Goal: Information Seeking & Learning: Learn about a topic

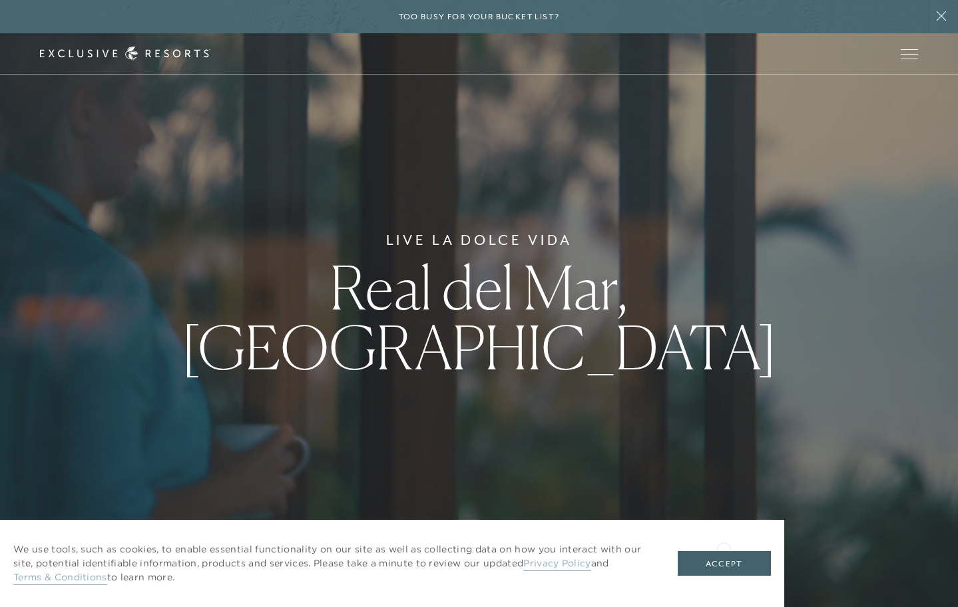
click at [724, 548] on div "We use tools, such as cookies, to enable essential functionality on our site as…" at bounding box center [392, 563] width 784 height 87
click at [716, 568] on button "Accept" at bounding box center [724, 563] width 93 height 25
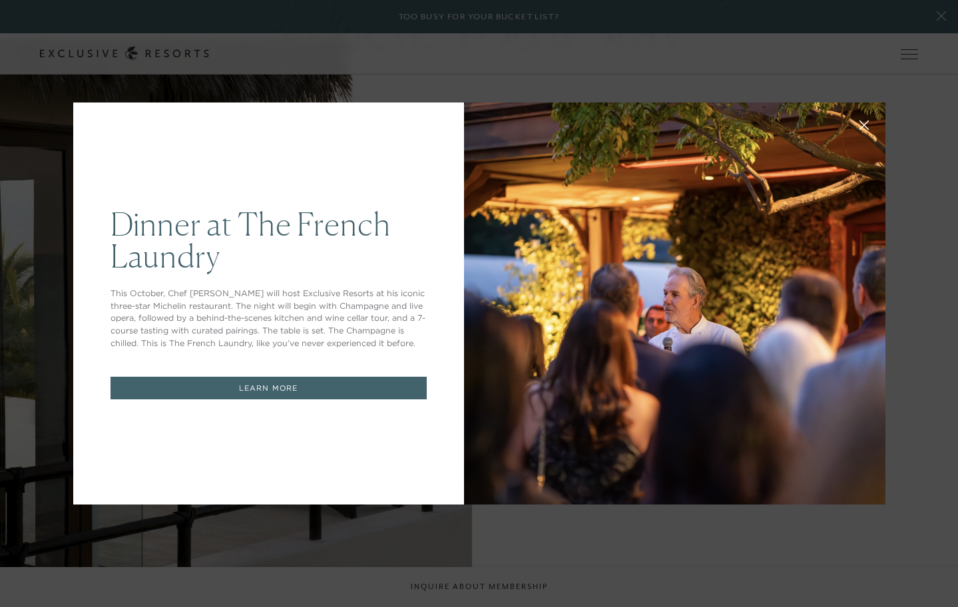
click at [861, 126] on icon at bounding box center [864, 125] width 10 height 10
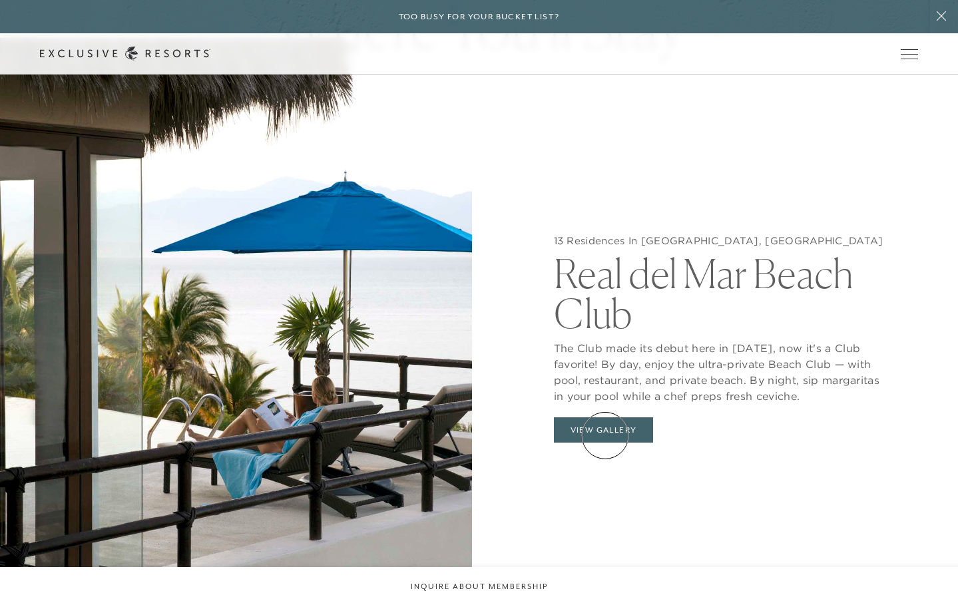
click at [605, 435] on button "View Gallery" at bounding box center [604, 429] width 100 height 25
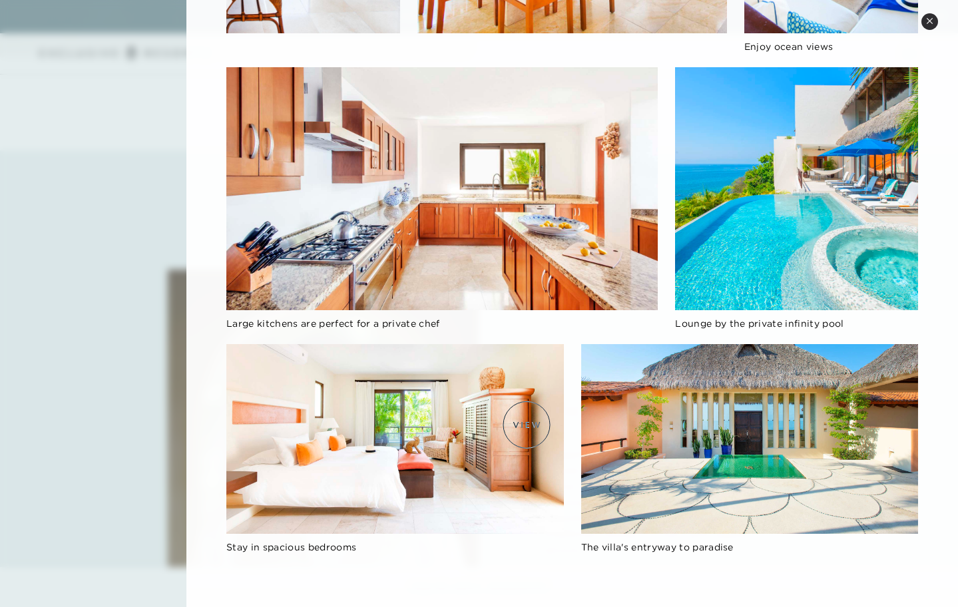
scroll to position [1956, 0]
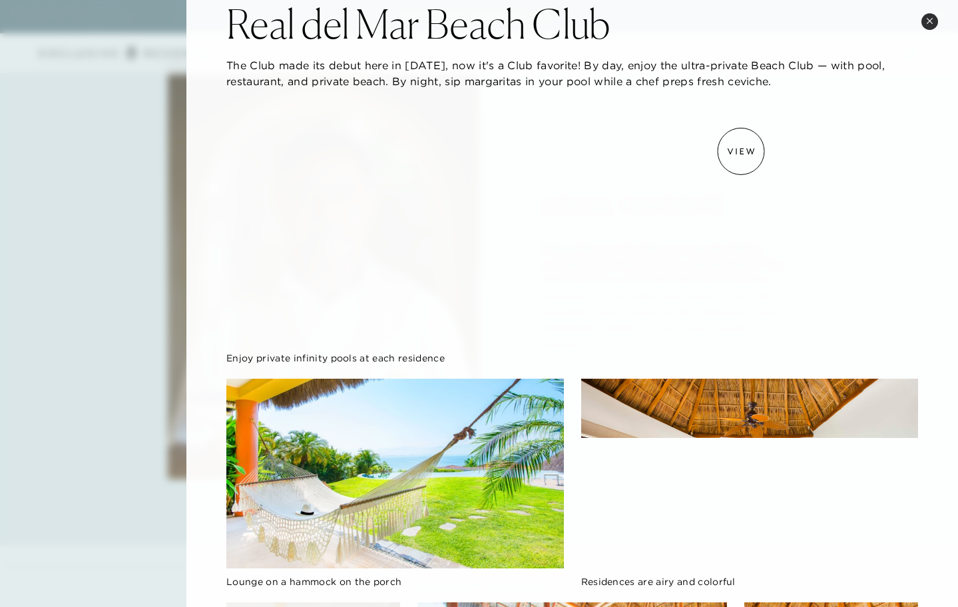
scroll to position [28, 0]
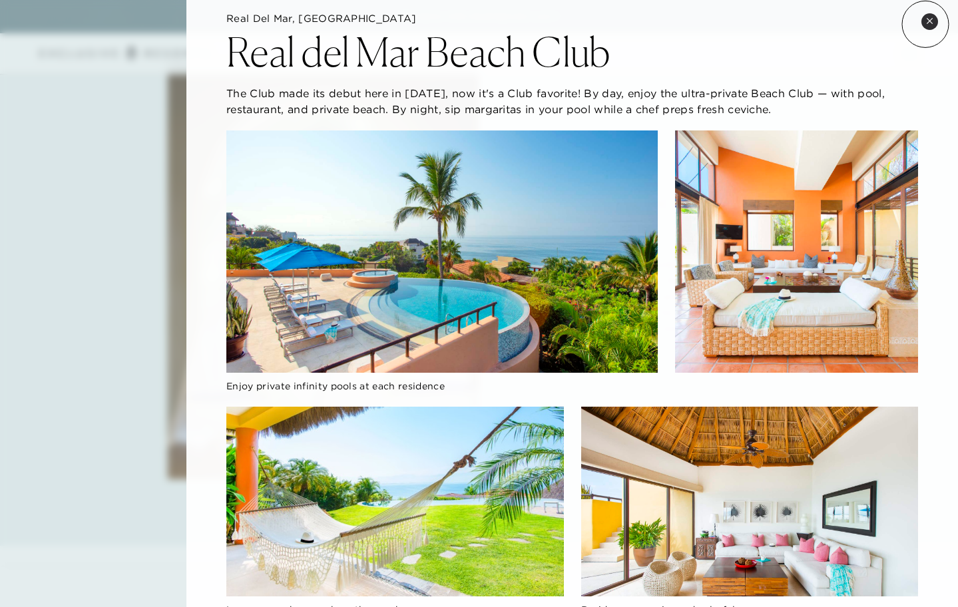
click at [925, 24] on button "Close quickview" at bounding box center [929, 21] width 17 height 17
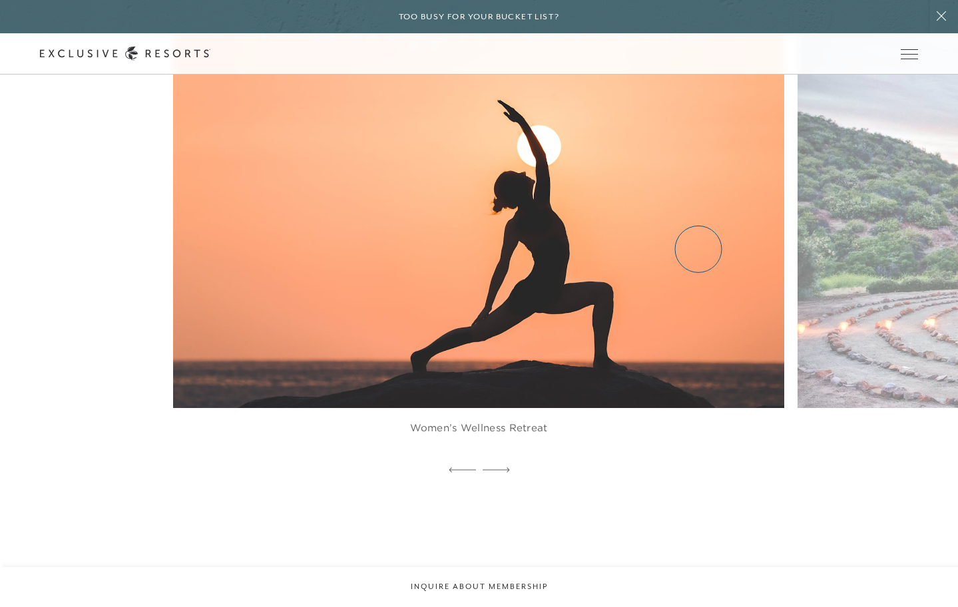
scroll to position [2816, 0]
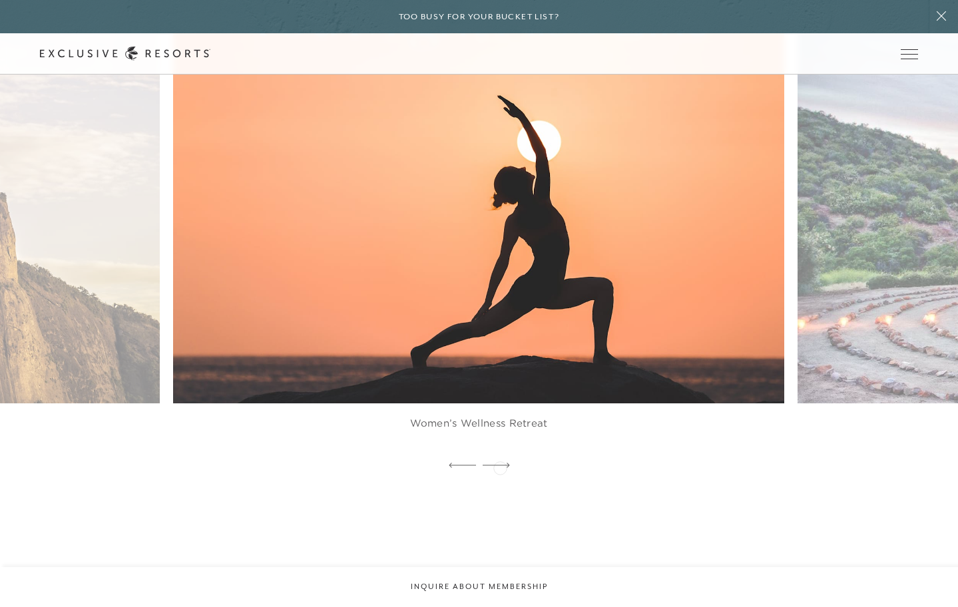
click at [500, 467] on icon at bounding box center [496, 465] width 27 height 5
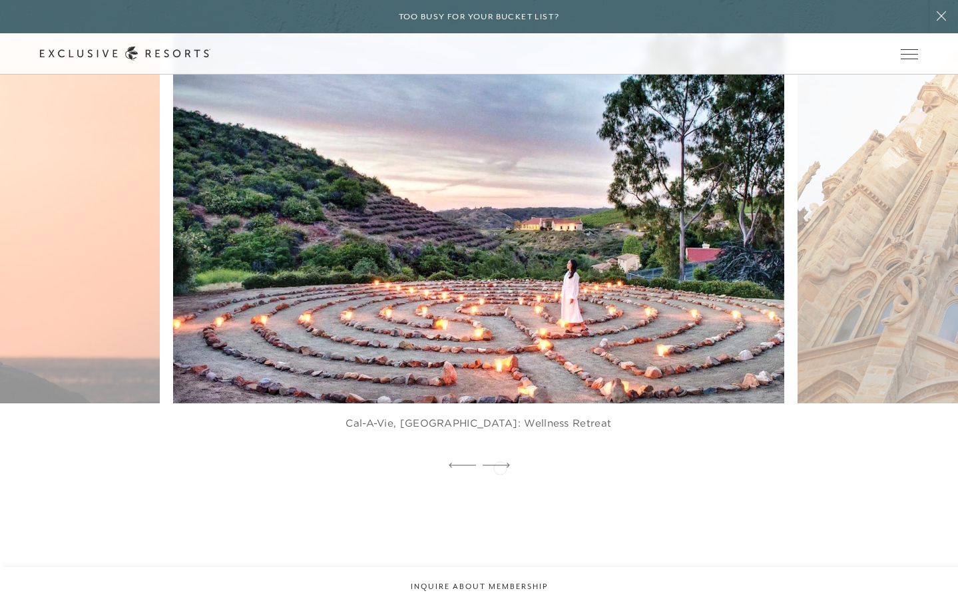
click at [500, 467] on icon at bounding box center [496, 465] width 27 height 5
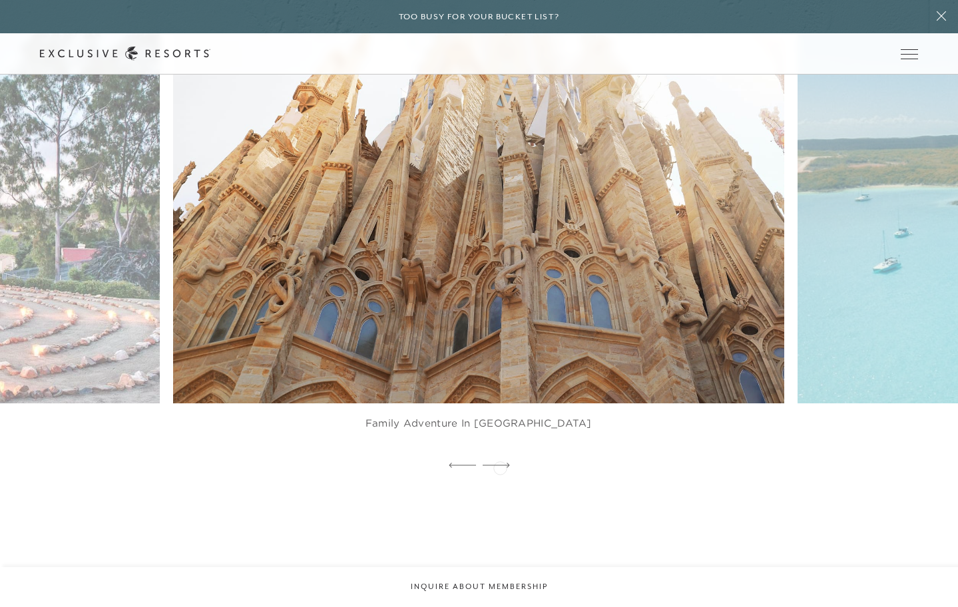
click at [500, 467] on icon at bounding box center [496, 465] width 27 height 5
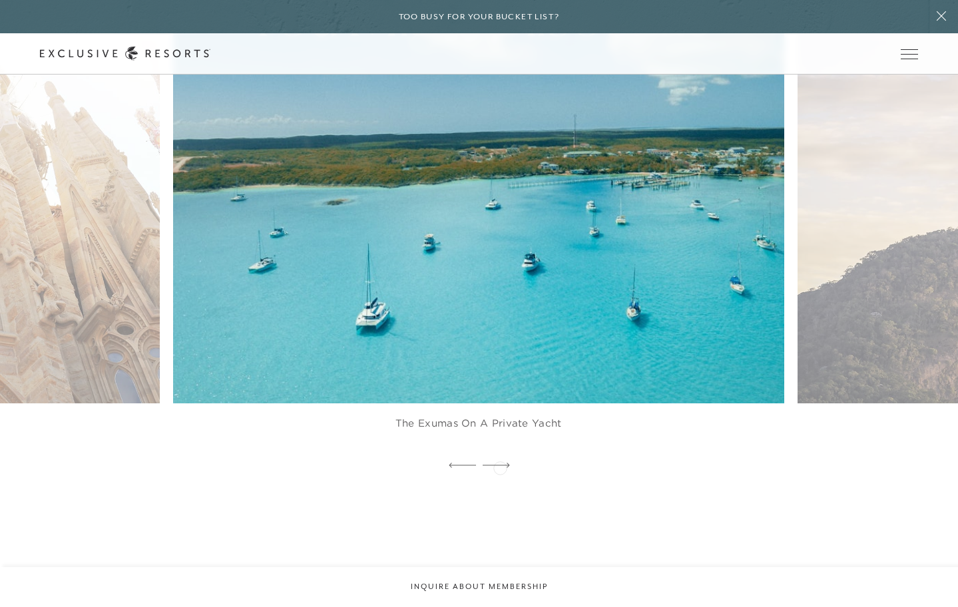
click at [500, 467] on icon at bounding box center [496, 465] width 27 height 5
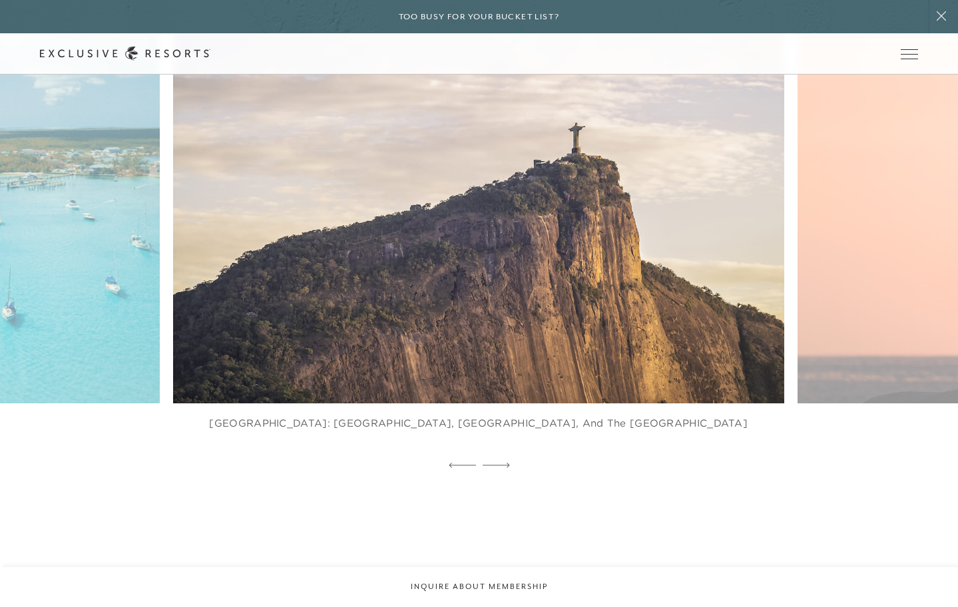
click at [500, 467] on icon at bounding box center [496, 465] width 27 height 5
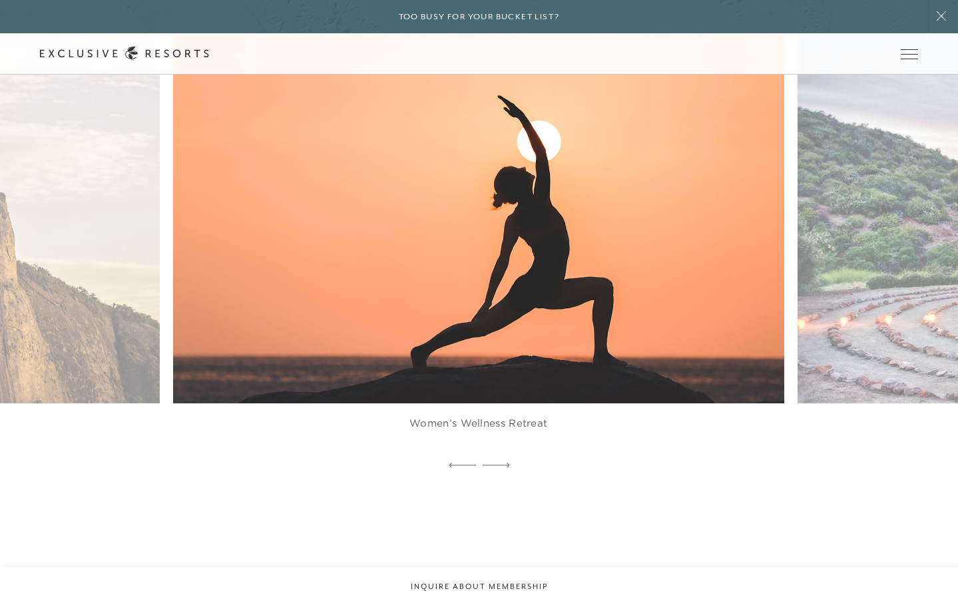
click at [500, 467] on icon at bounding box center [496, 465] width 27 height 5
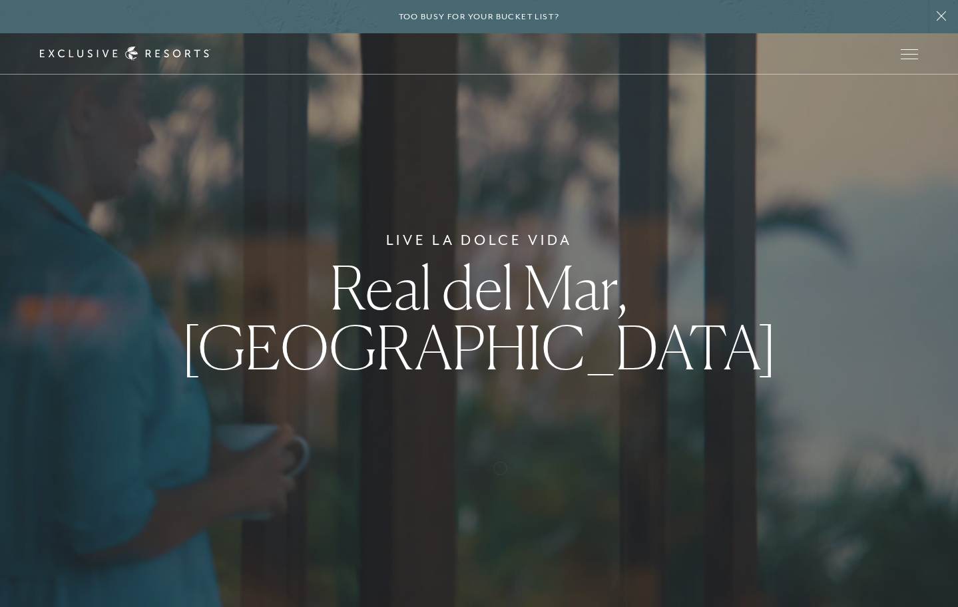
scroll to position [0, 0]
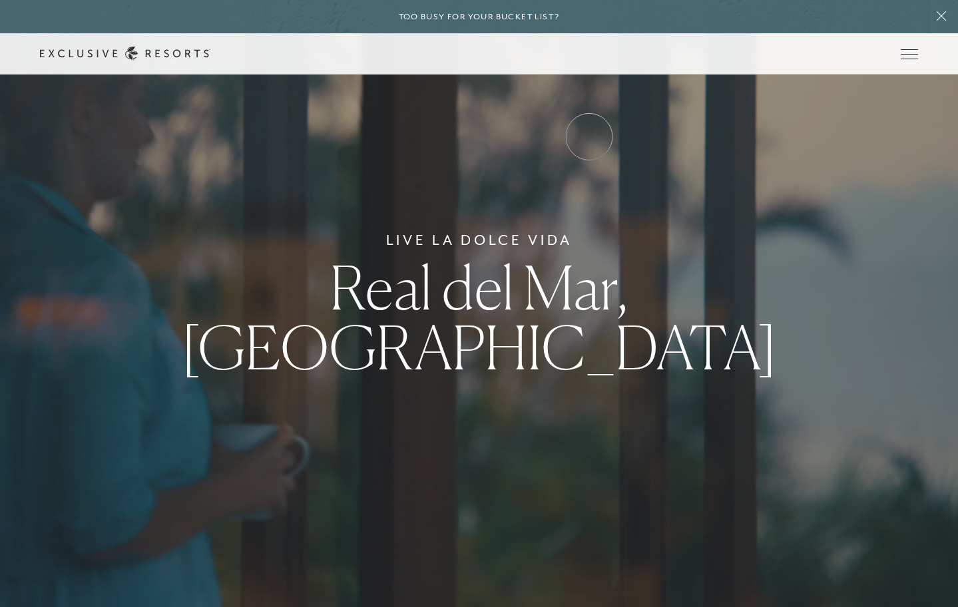
click at [0, 0] on link "Experience Collection" at bounding box center [0, 0] width 0 height 0
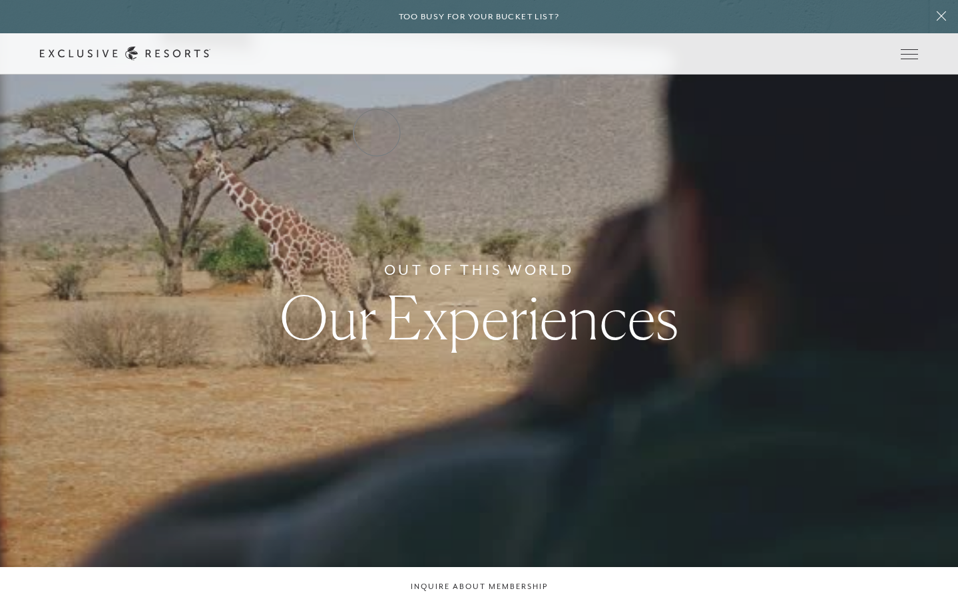
click at [0, 0] on link "Residence Collection" at bounding box center [0, 0] width 0 height 0
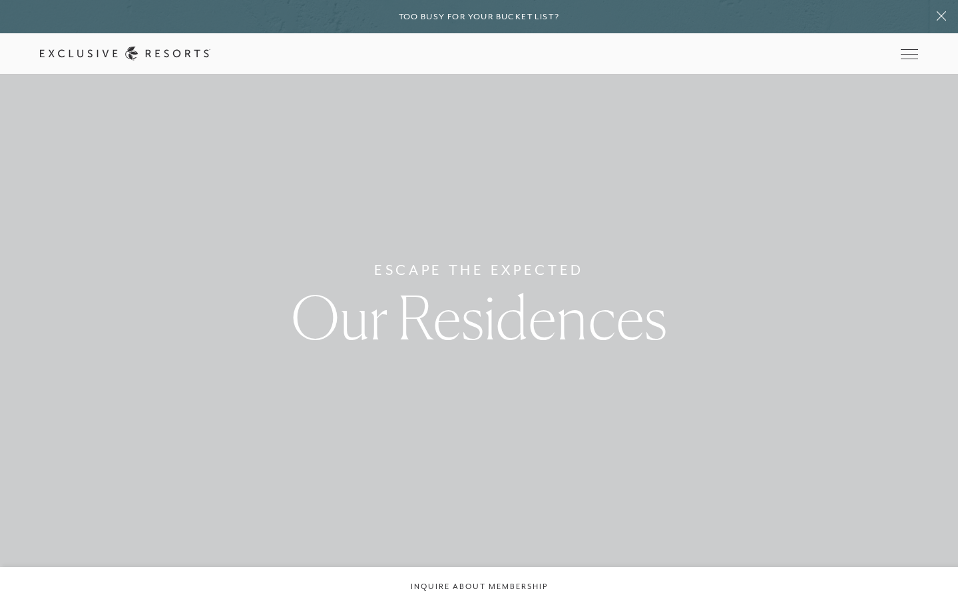
click at [0, 0] on link "Residence Collection" at bounding box center [0, 0] width 0 height 0
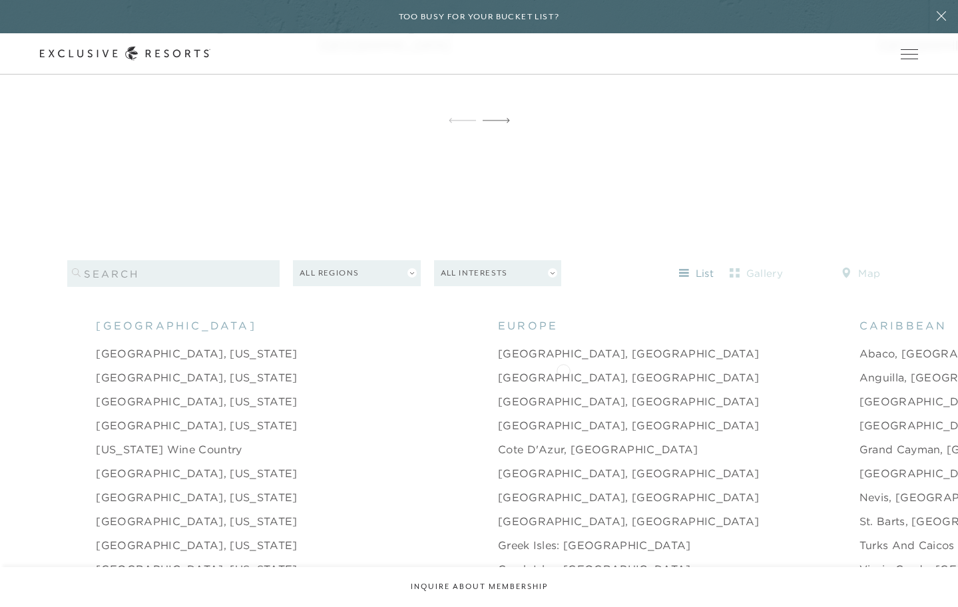
scroll to position [1250, 0]
click at [189, 265] on input "search" at bounding box center [173, 272] width 212 height 27
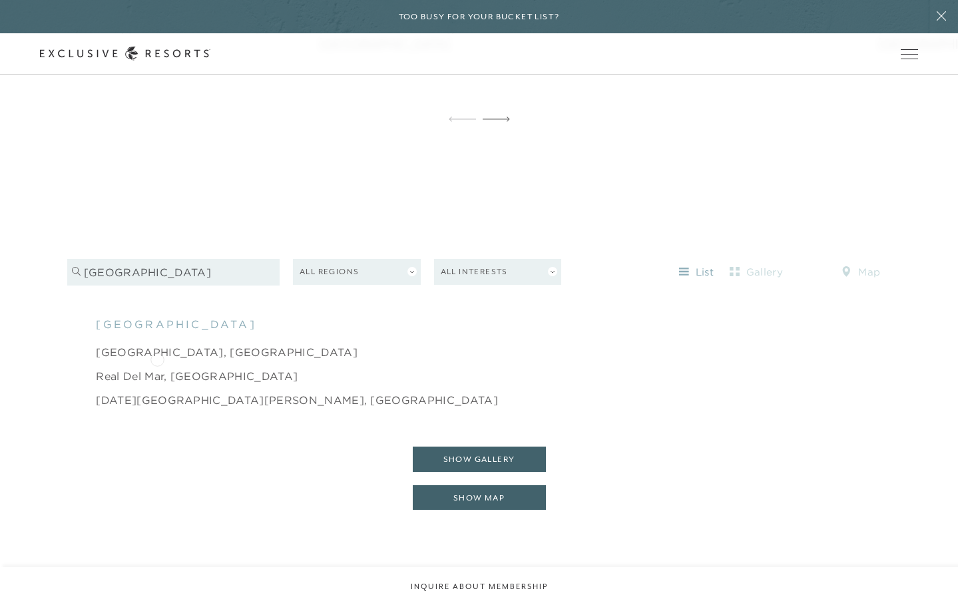
type input "[GEOGRAPHIC_DATA]"
click at [157, 368] on link "Real del Mar, [GEOGRAPHIC_DATA]" at bounding box center [197, 376] width 202 height 16
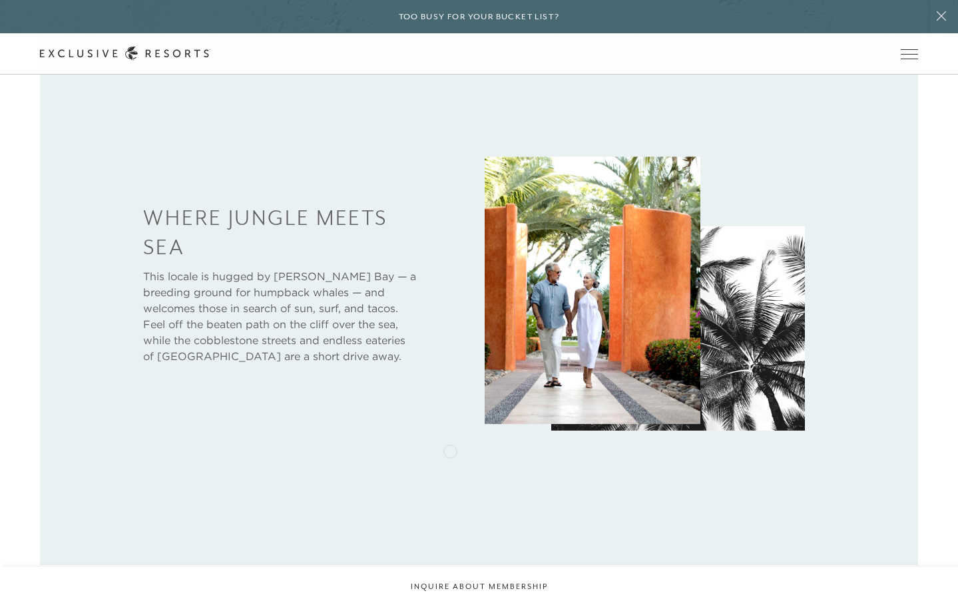
scroll to position [687, 0]
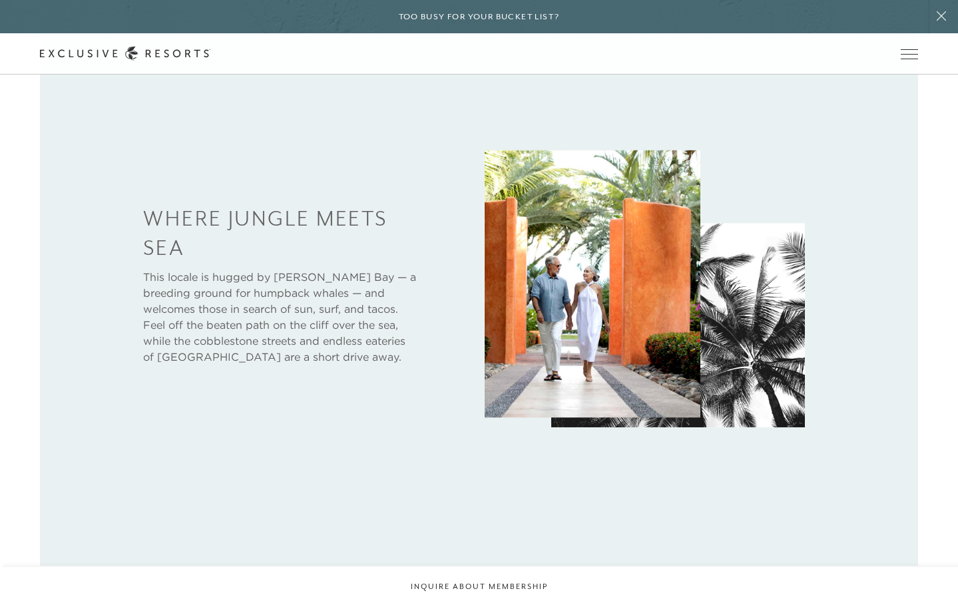
click at [704, 322] on img at bounding box center [677, 325] width 253 height 204
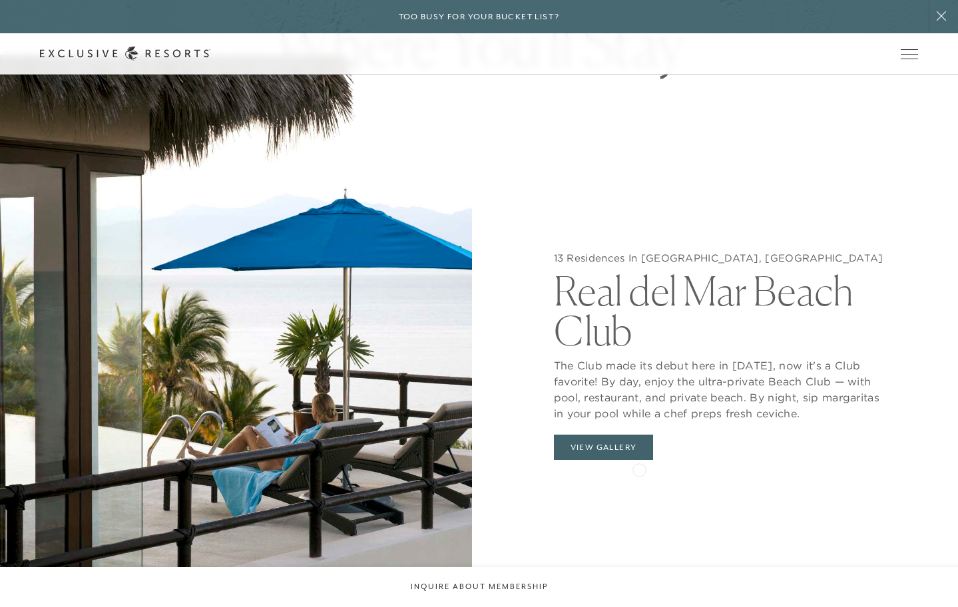
scroll to position [1363, 0]
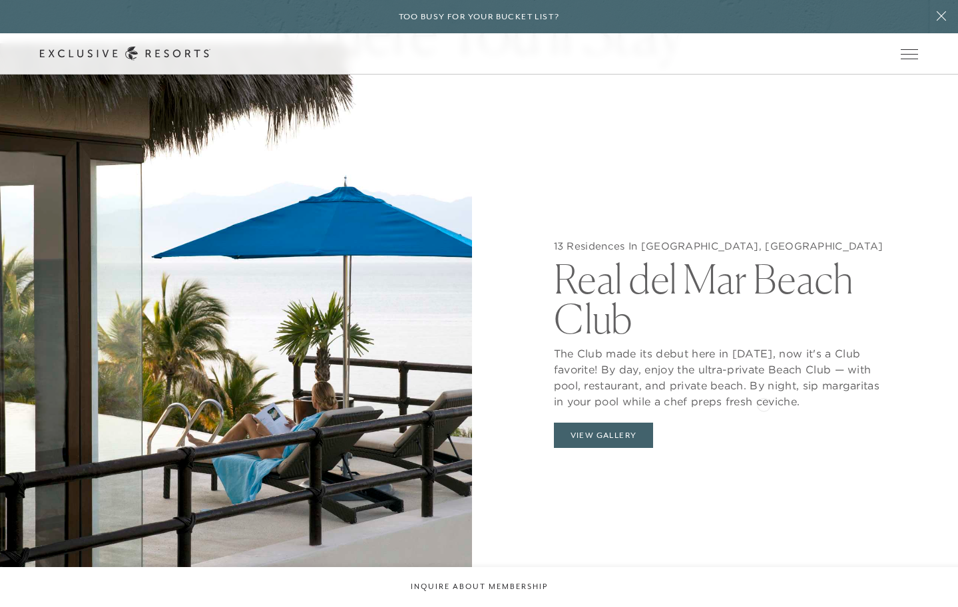
click at [764, 403] on p "The Club made its debut here in [DATE], now it's a Club favorite! By day, enjoy…" at bounding box center [722, 374] width 337 height 71
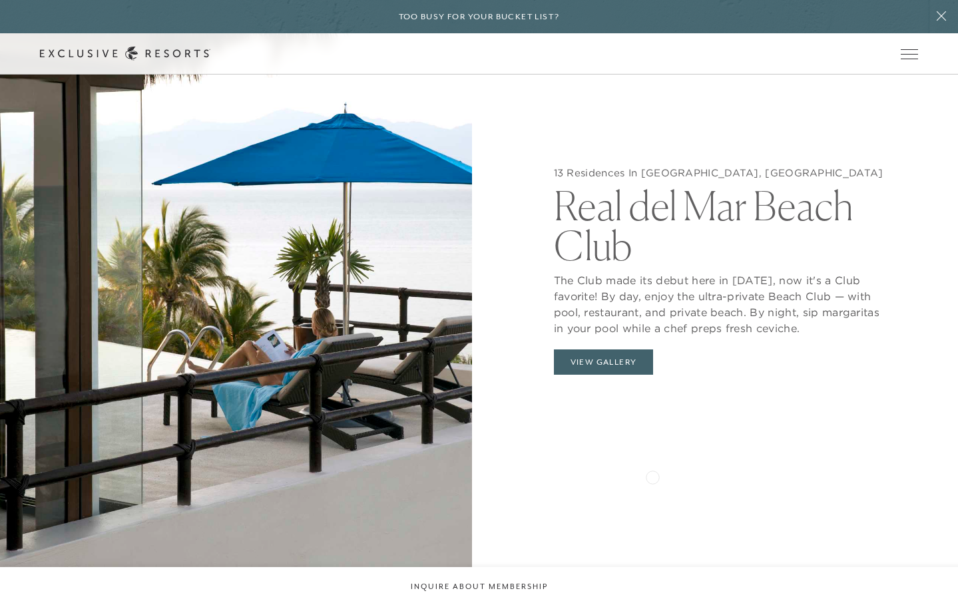
scroll to position [1433, 0]
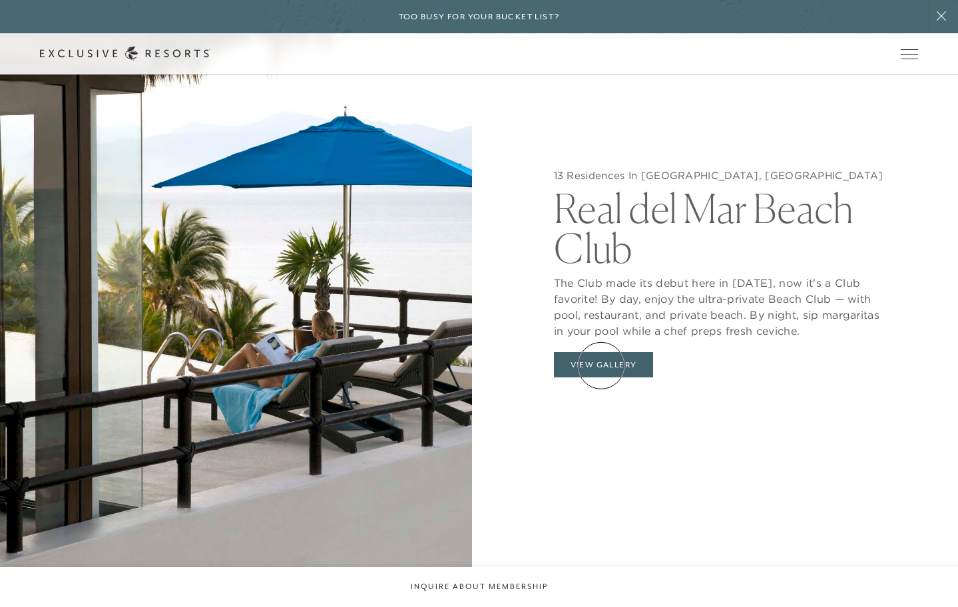
click at [601, 365] on button "View Gallery" at bounding box center [604, 364] width 100 height 25
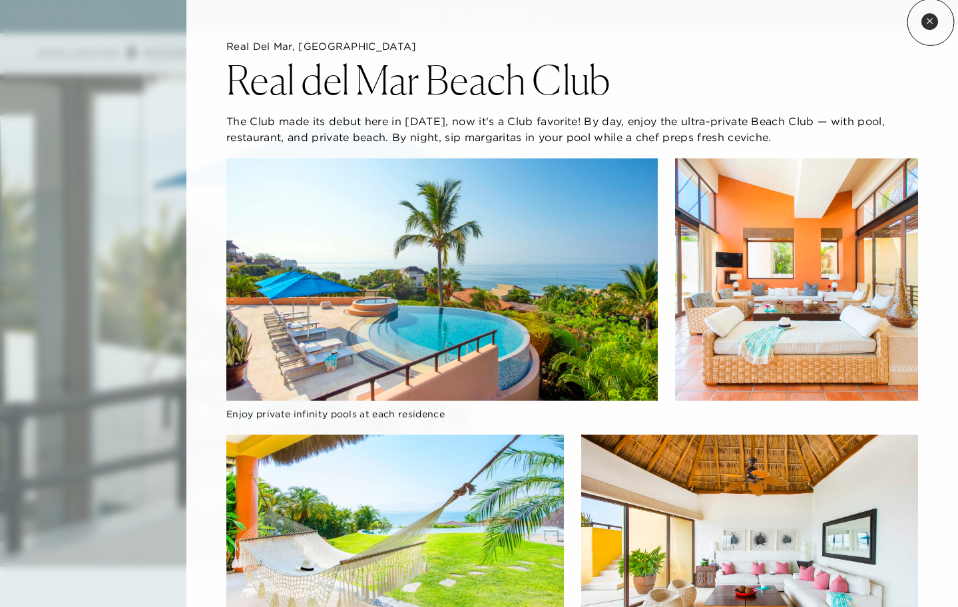
click at [931, 22] on icon at bounding box center [929, 20] width 5 height 5
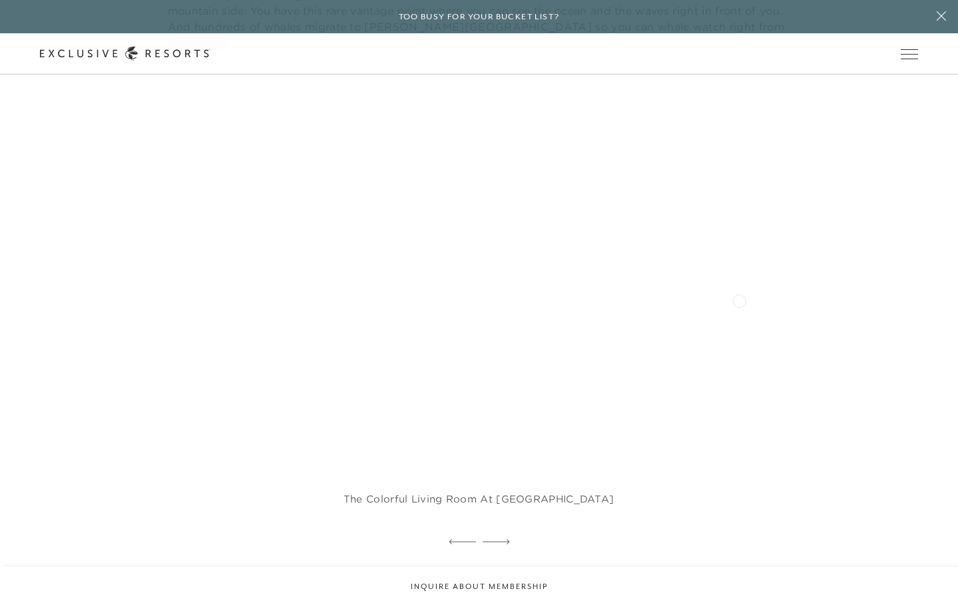
scroll to position [1560, 0]
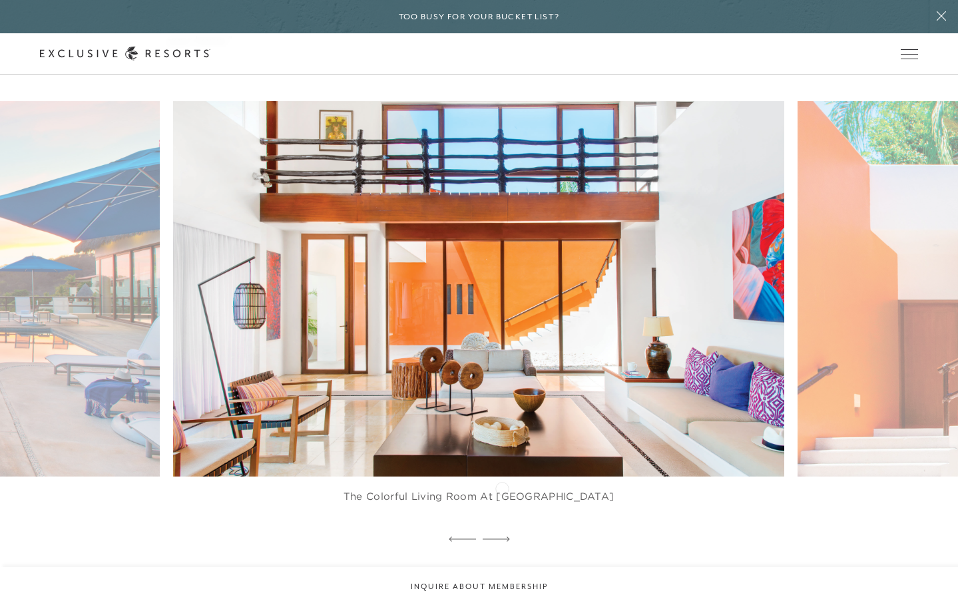
click at [502, 537] on icon at bounding box center [496, 539] width 27 height 5
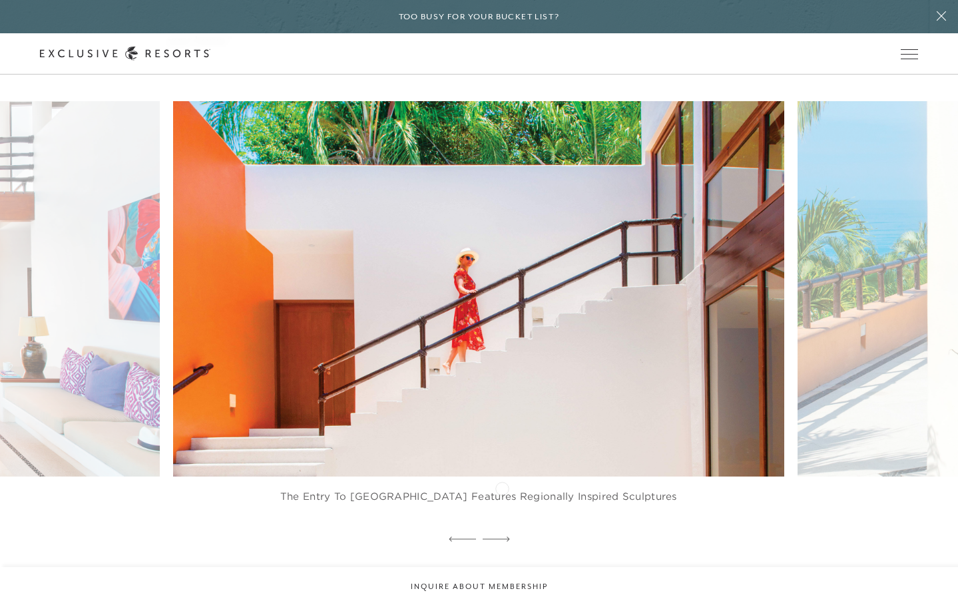
click at [502, 537] on icon at bounding box center [496, 539] width 27 height 5
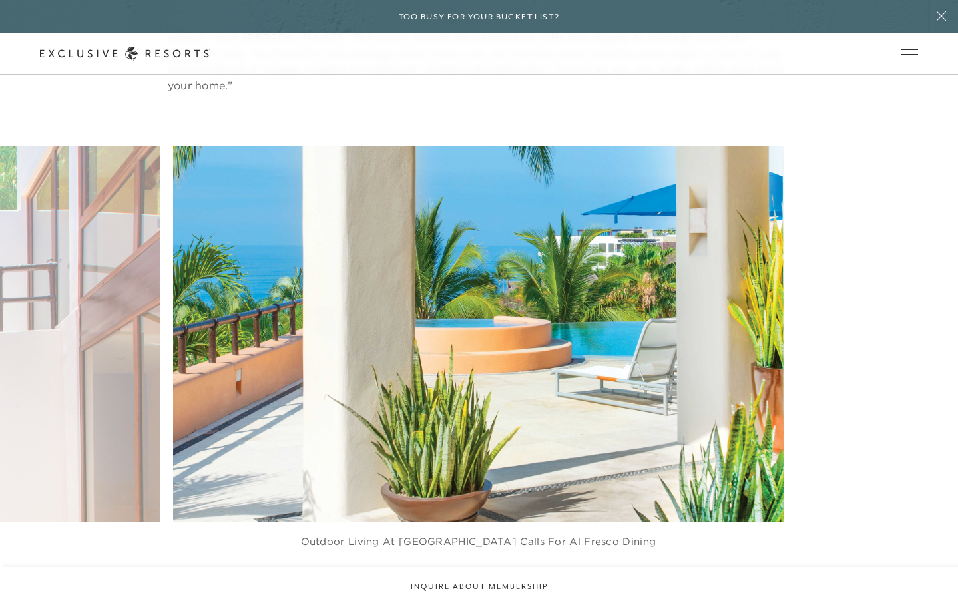
scroll to position [1515, 0]
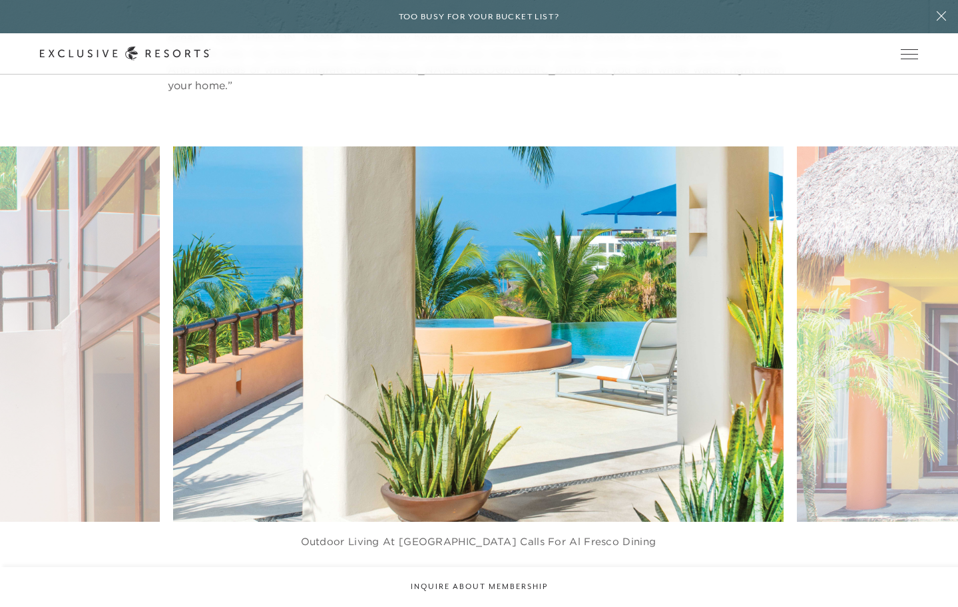
click at [501, 582] on icon at bounding box center [496, 584] width 27 height 5
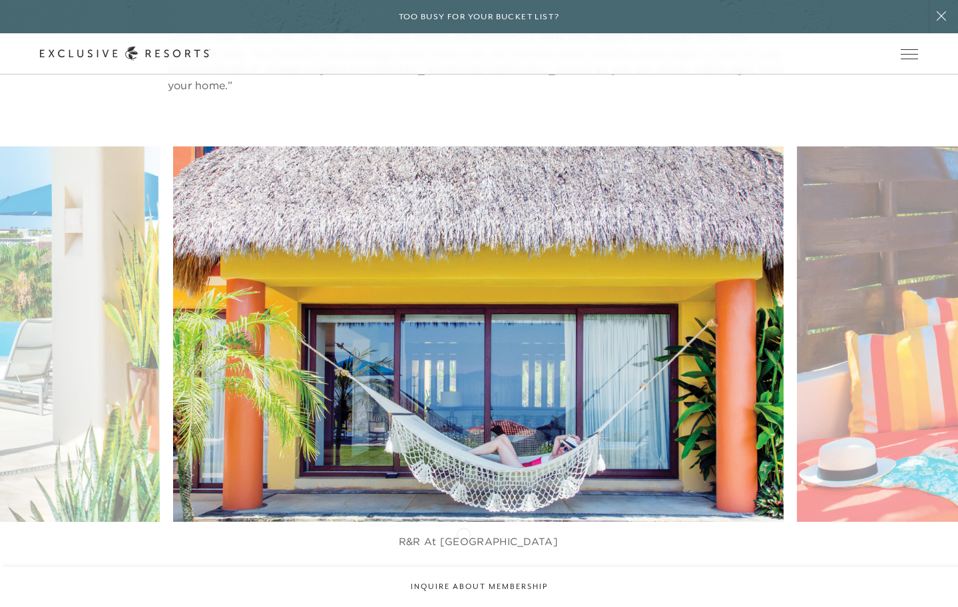
click at [463, 582] on icon at bounding box center [462, 584] width 27 height 5
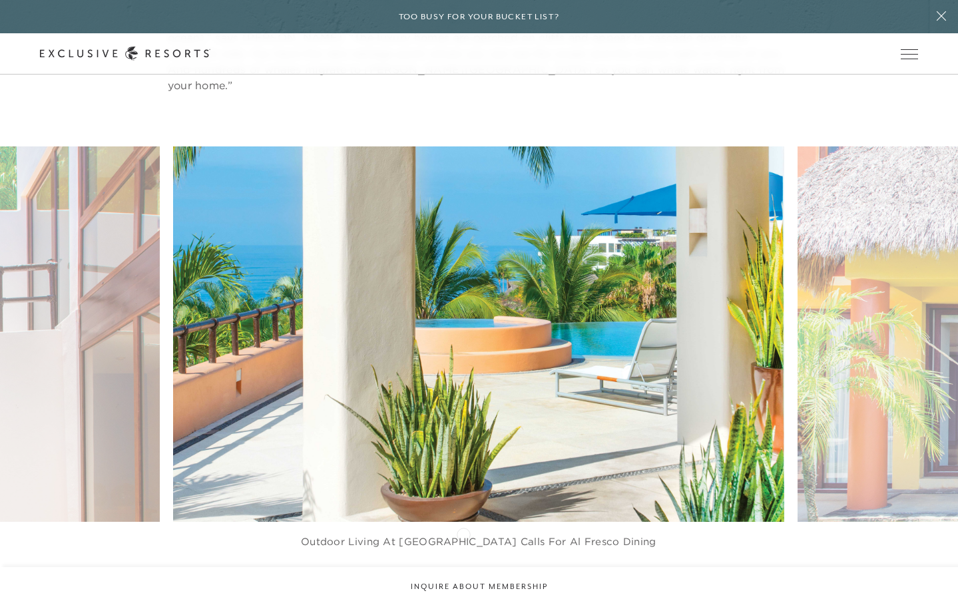
click at [463, 582] on icon at bounding box center [462, 584] width 27 height 5
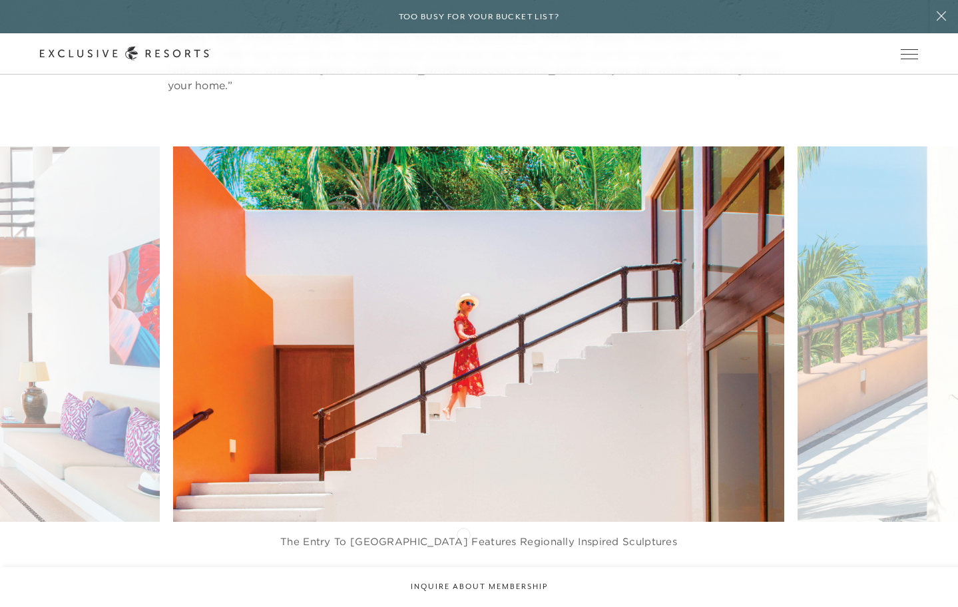
click at [463, 582] on icon at bounding box center [462, 584] width 27 height 5
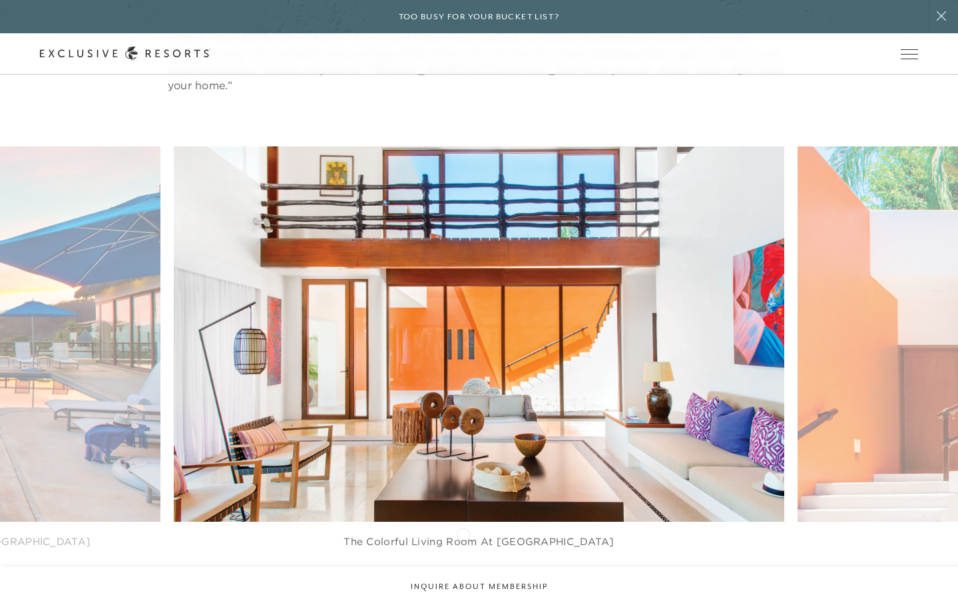
click at [463, 582] on icon at bounding box center [462, 584] width 27 height 5
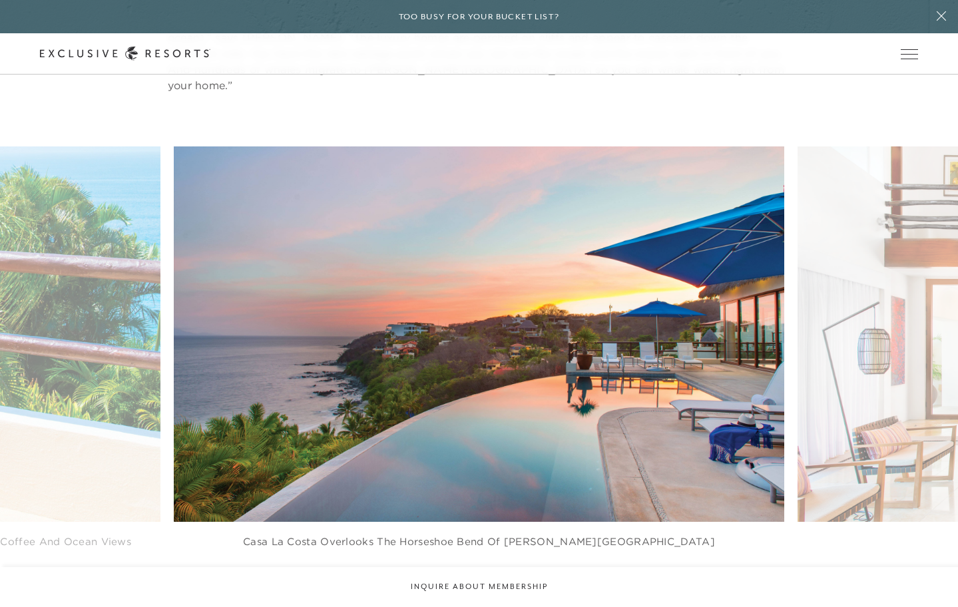
click at [463, 582] on icon at bounding box center [462, 584] width 27 height 5
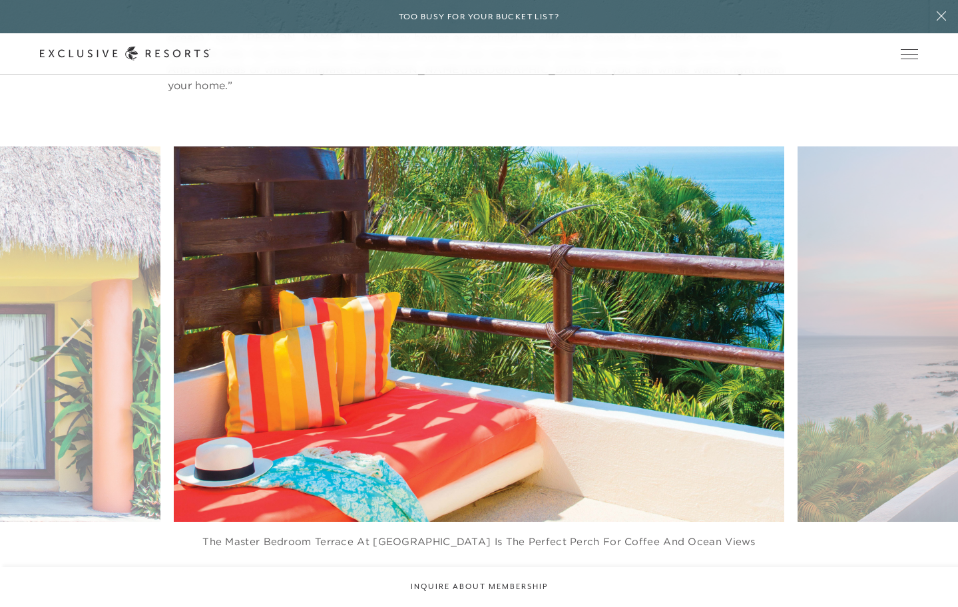
click at [463, 582] on icon at bounding box center [462, 584] width 27 height 5
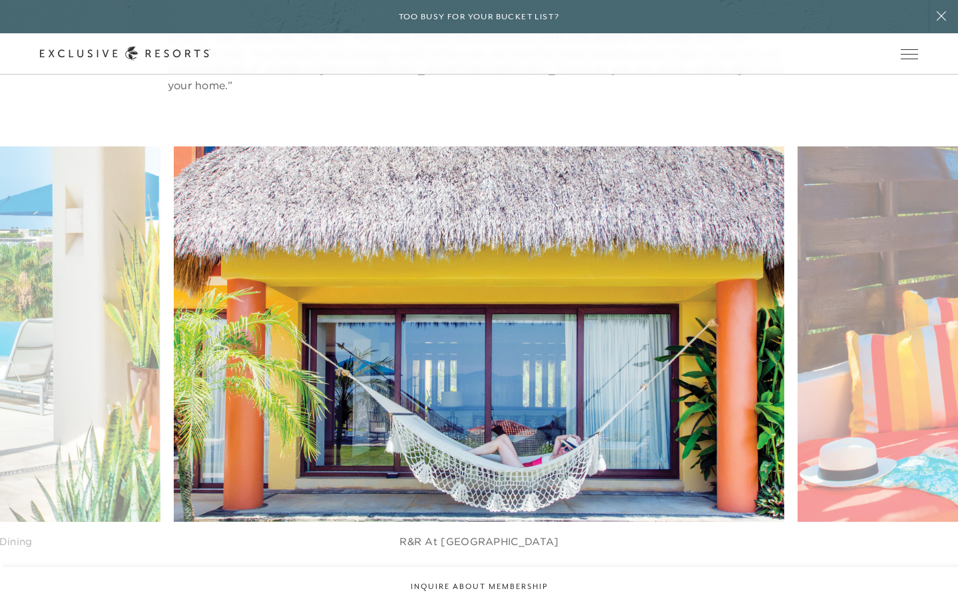
click at [463, 582] on icon at bounding box center [462, 584] width 27 height 5
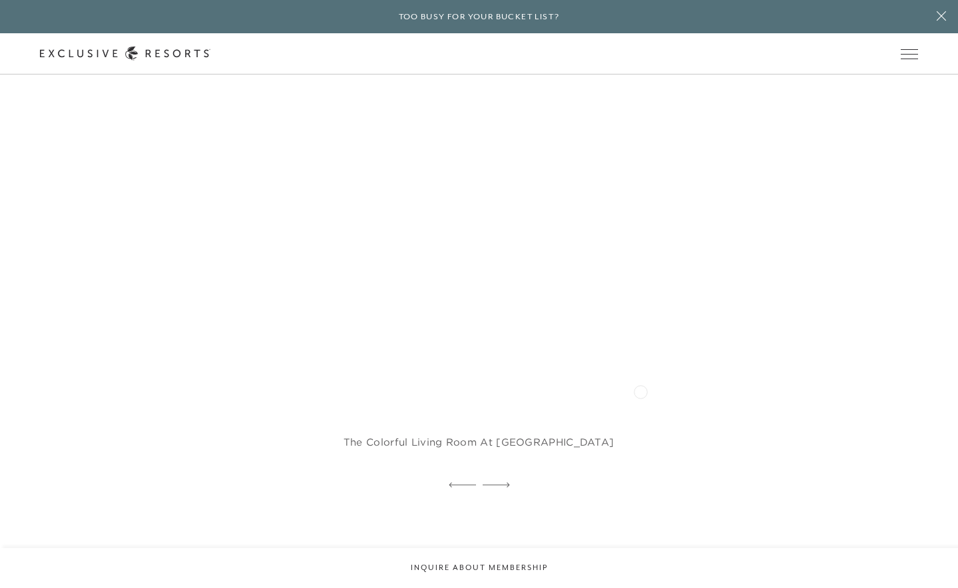
scroll to position [1614, 0]
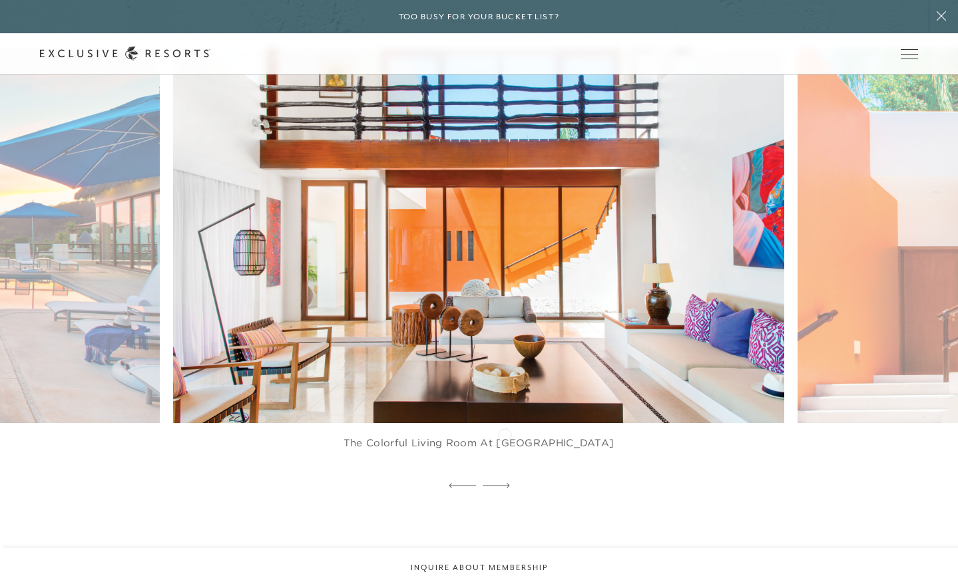
click at [505, 483] on icon at bounding box center [496, 485] width 27 height 5
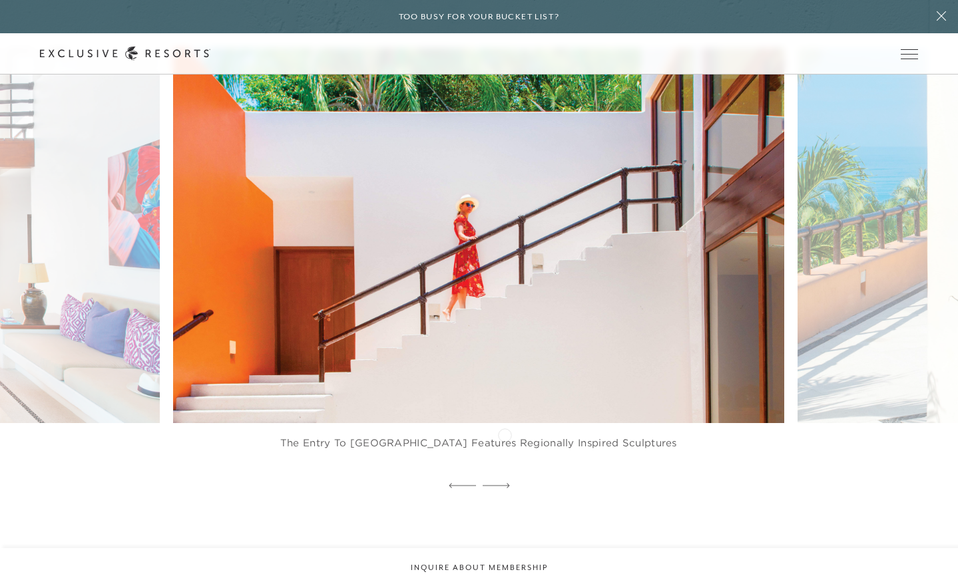
click at [505, 483] on icon at bounding box center [496, 485] width 27 height 5
